Goal: Register for event/course

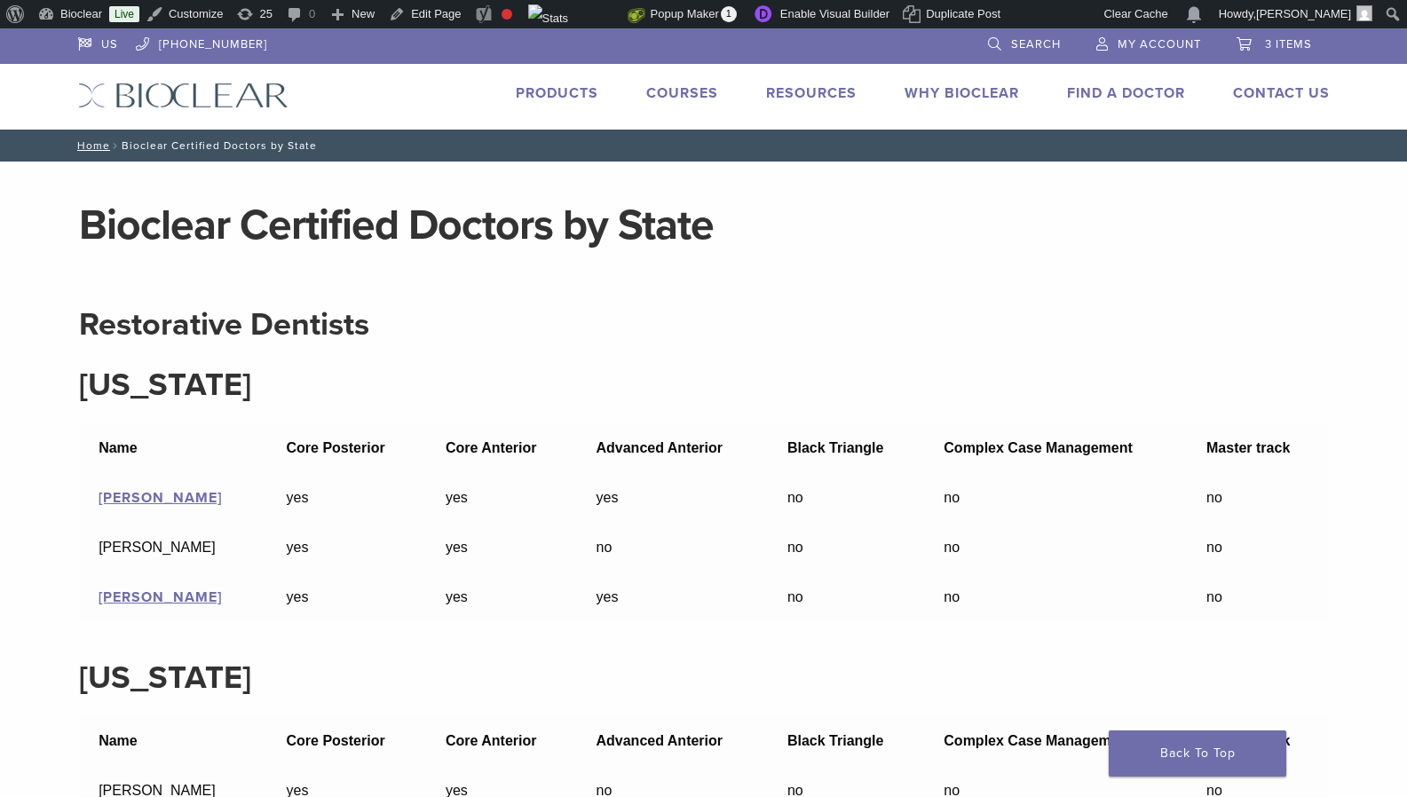
scroll to position [7527, 0]
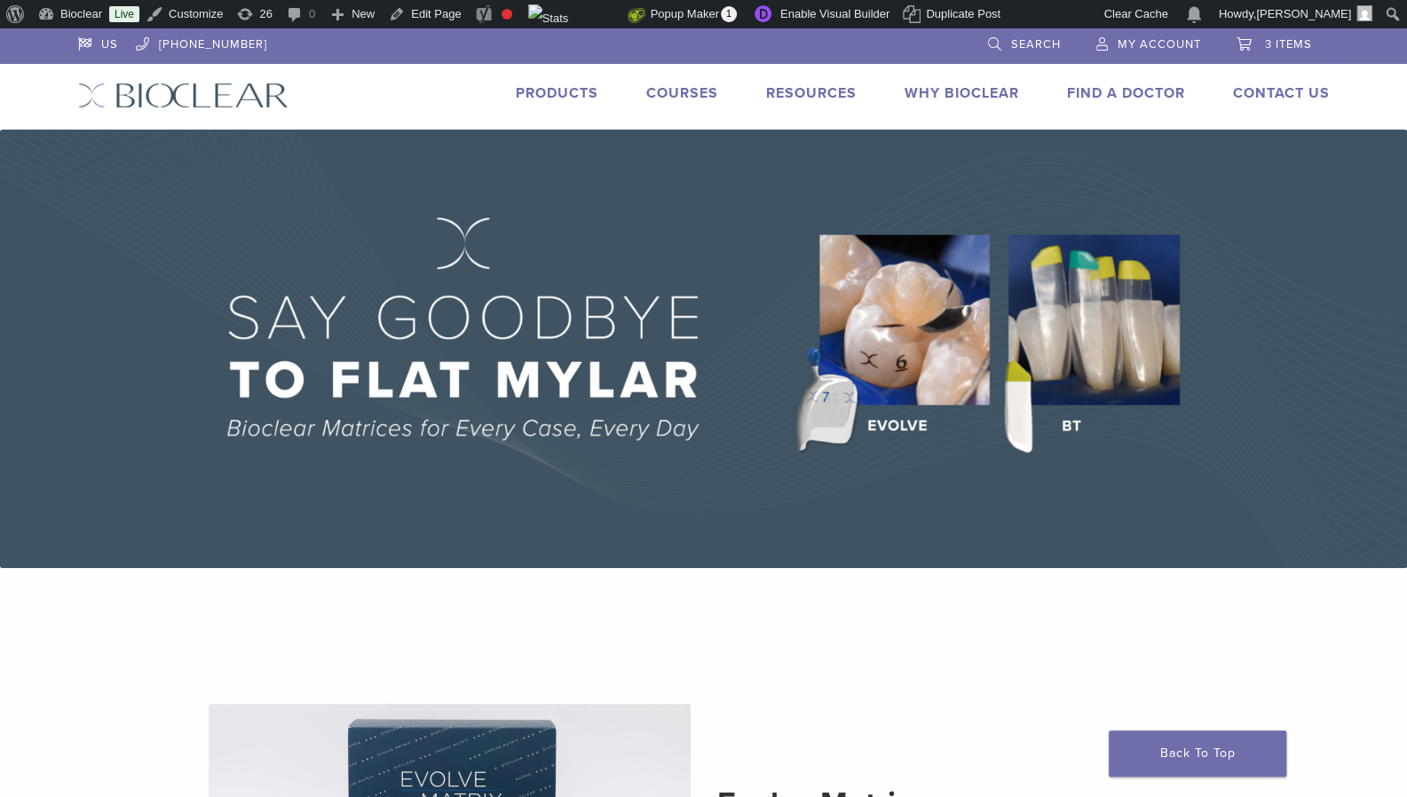
click at [666, 96] on link "Courses" at bounding box center [682, 93] width 72 height 18
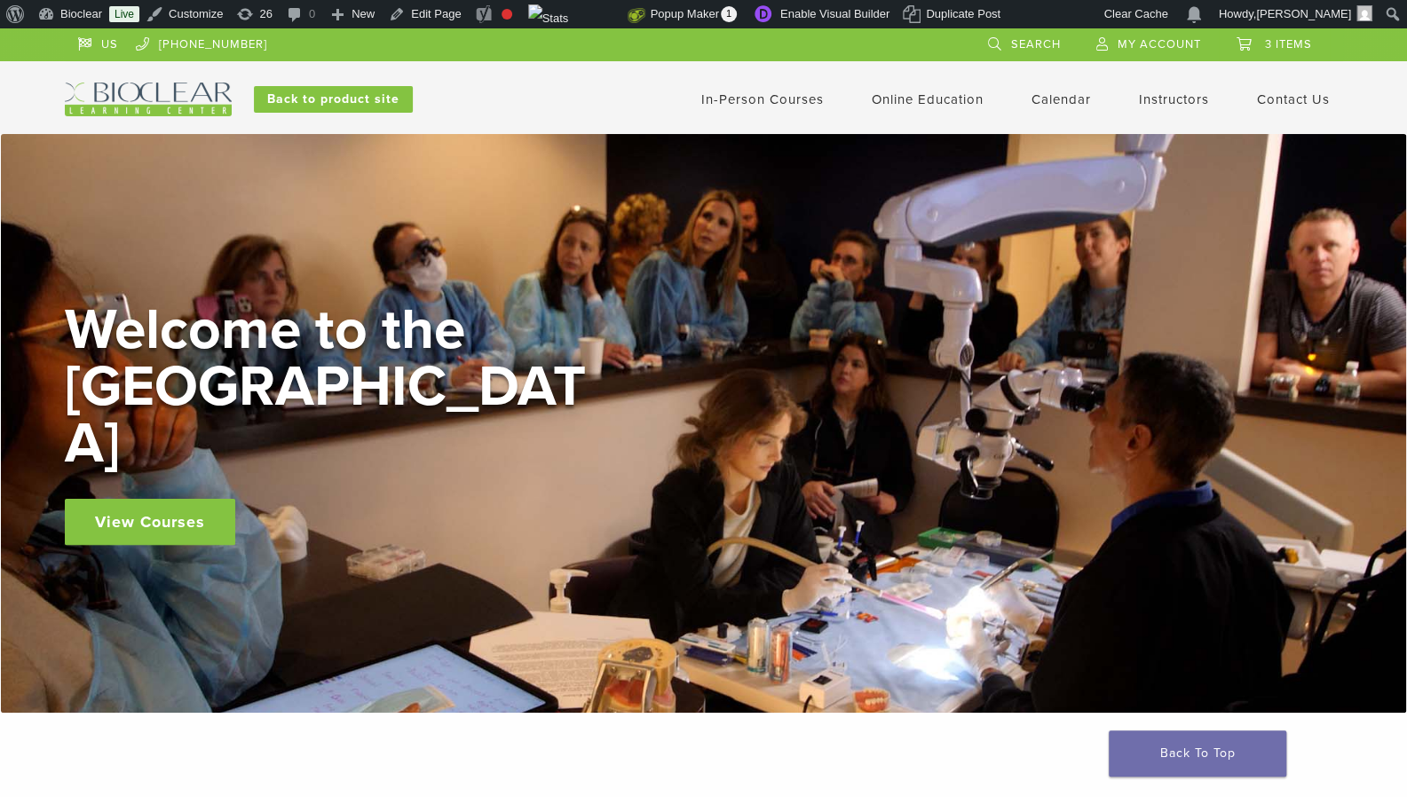
click at [730, 99] on link "In-Person Courses" at bounding box center [762, 99] width 122 height 16
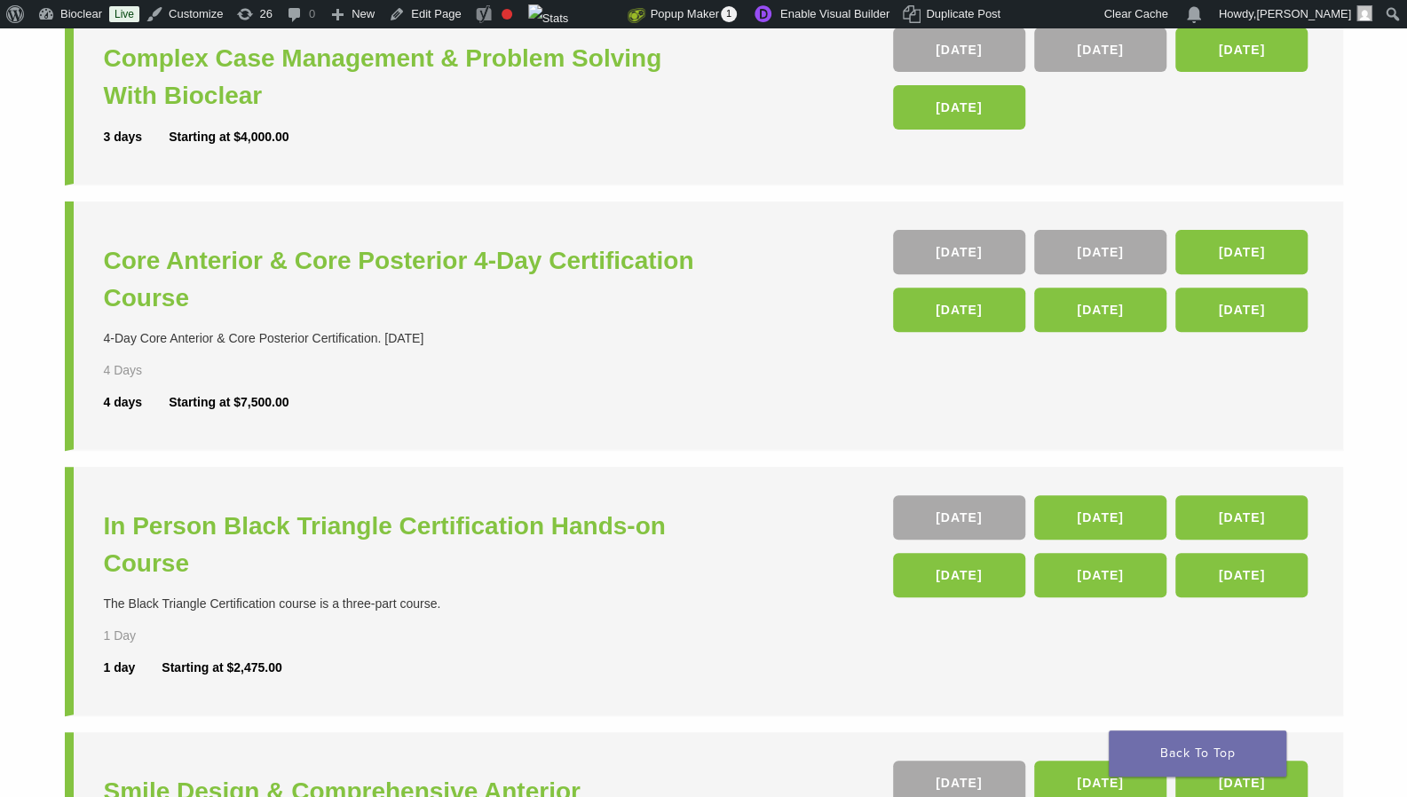
scroll to position [311, 0]
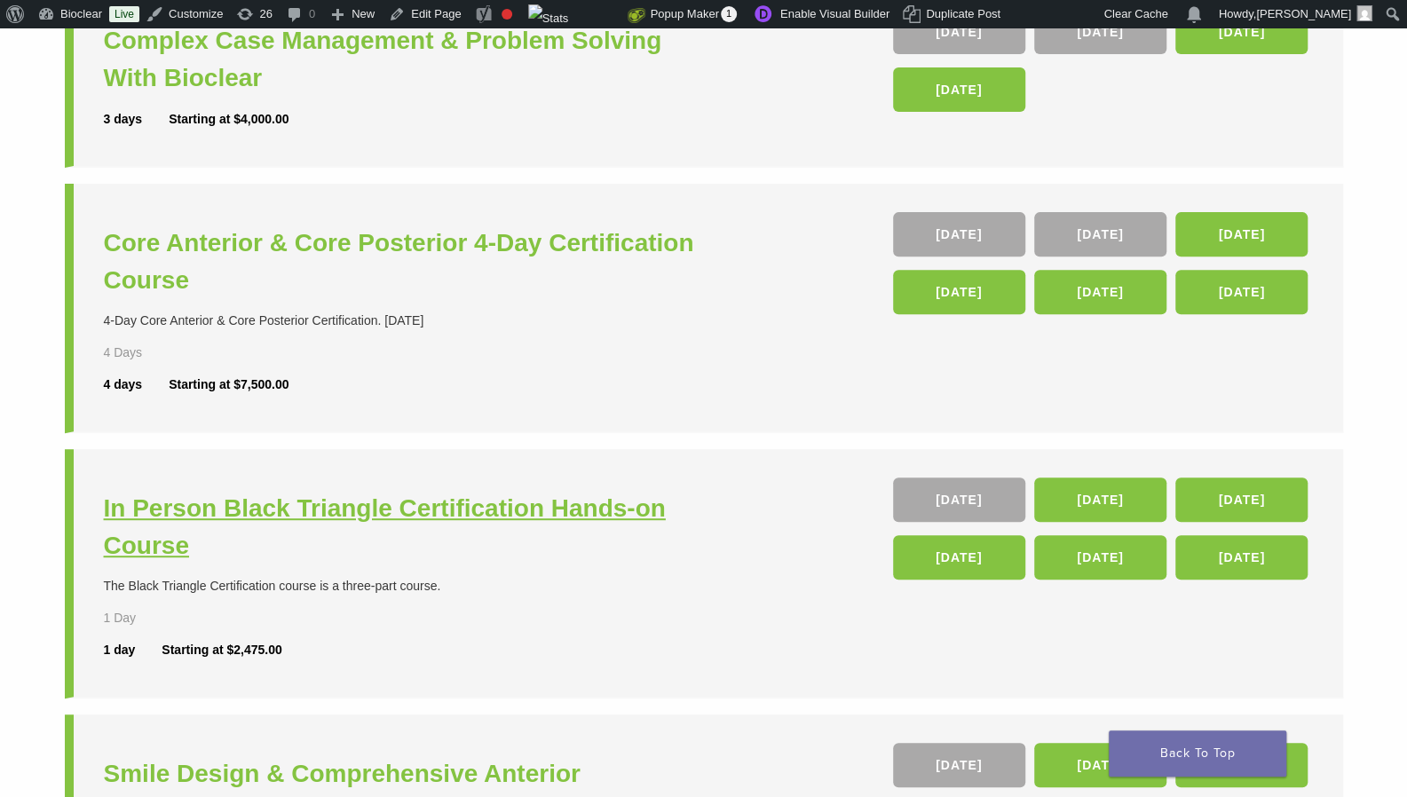
click at [427, 512] on h3 "In Person Black Triangle Certification Hands-on Course" at bounding box center [406, 527] width 604 height 75
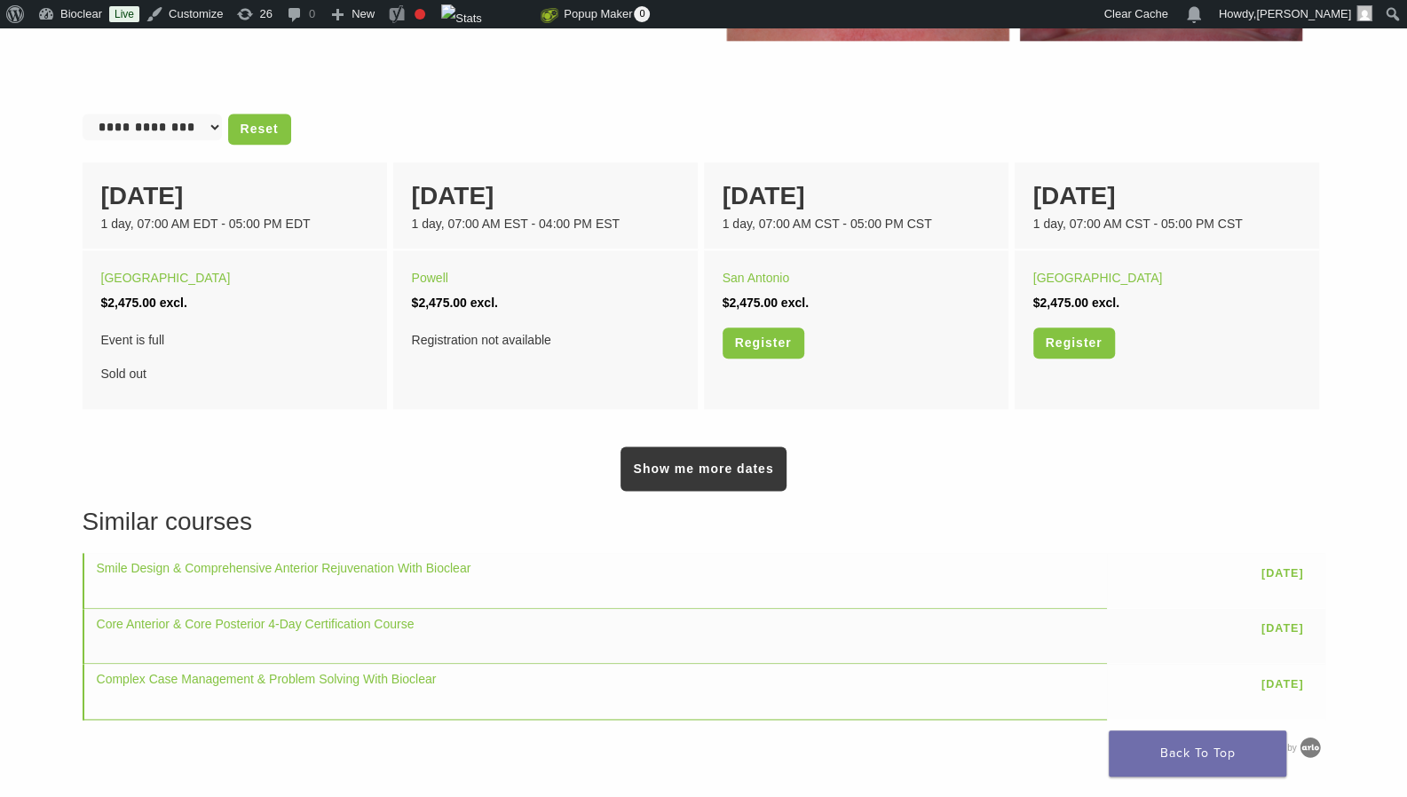
scroll to position [1135, 0]
click at [704, 470] on link "Show me more dates" at bounding box center [702, 469] width 165 height 44
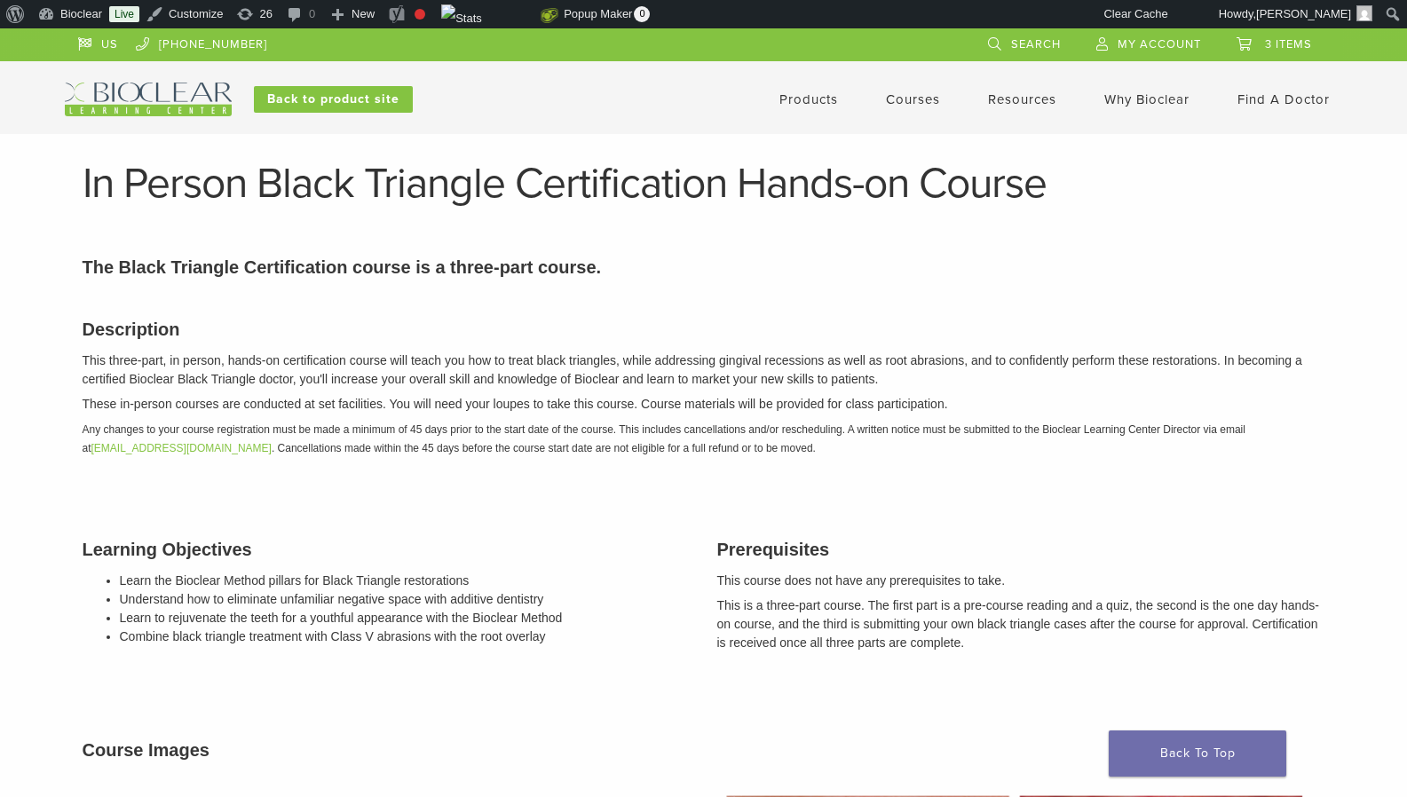
scroll to position [1135, 0]
drag, startPoint x: 0, startPoint y: 0, endPoint x: 675, endPoint y: 473, distance: 824.0
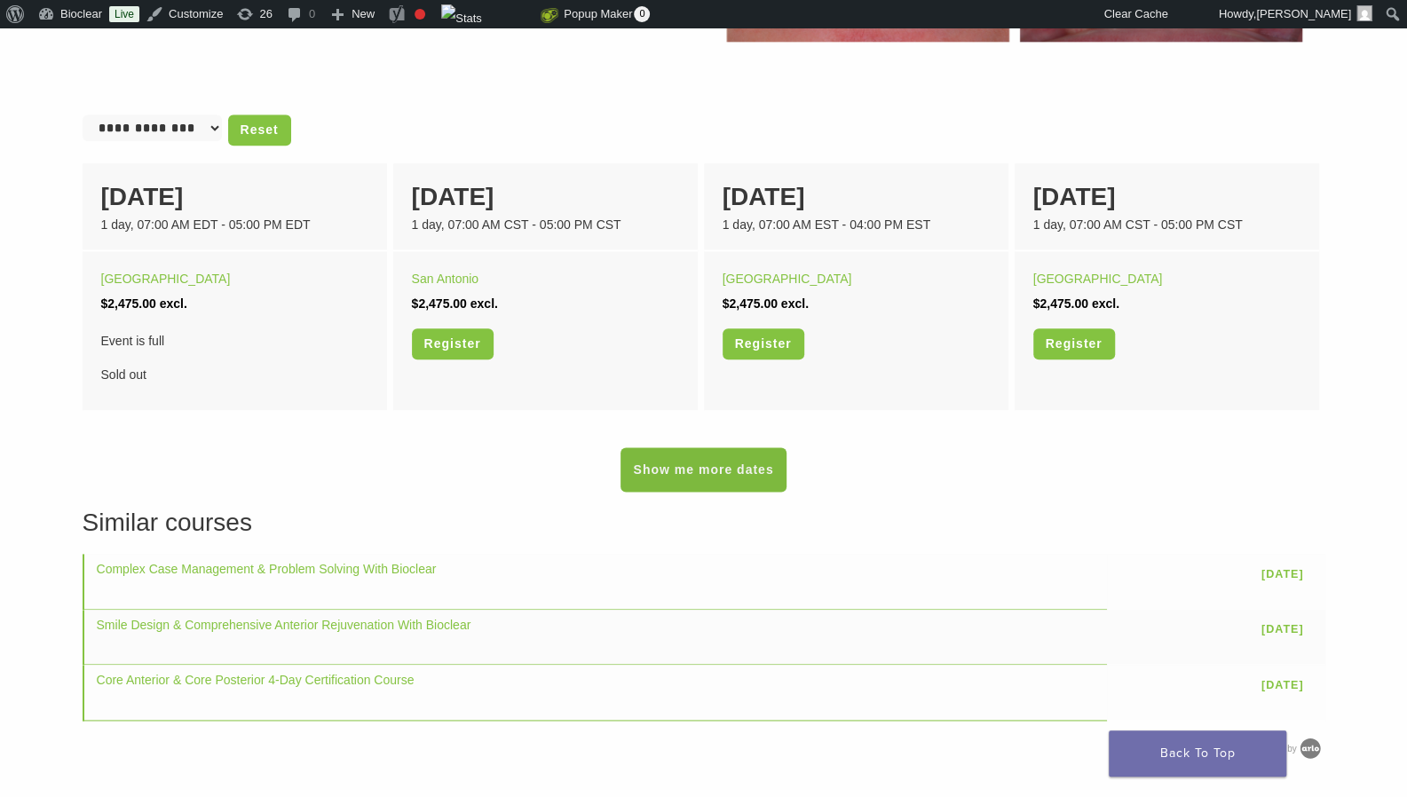
scroll to position [1135, 0]
